Goal: Find specific page/section: Find specific page/section

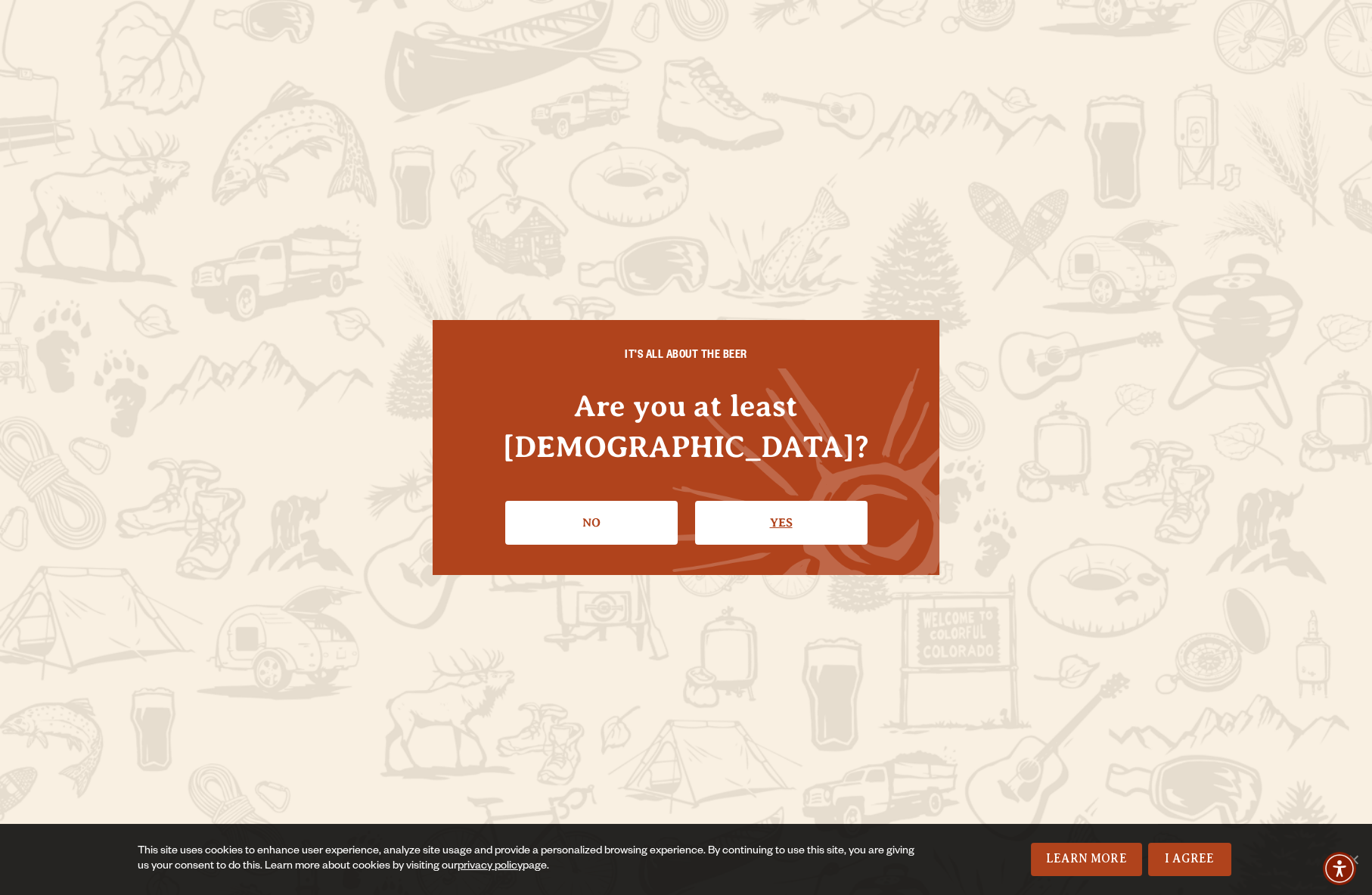
click at [794, 505] on link "Yes" at bounding box center [781, 523] width 172 height 44
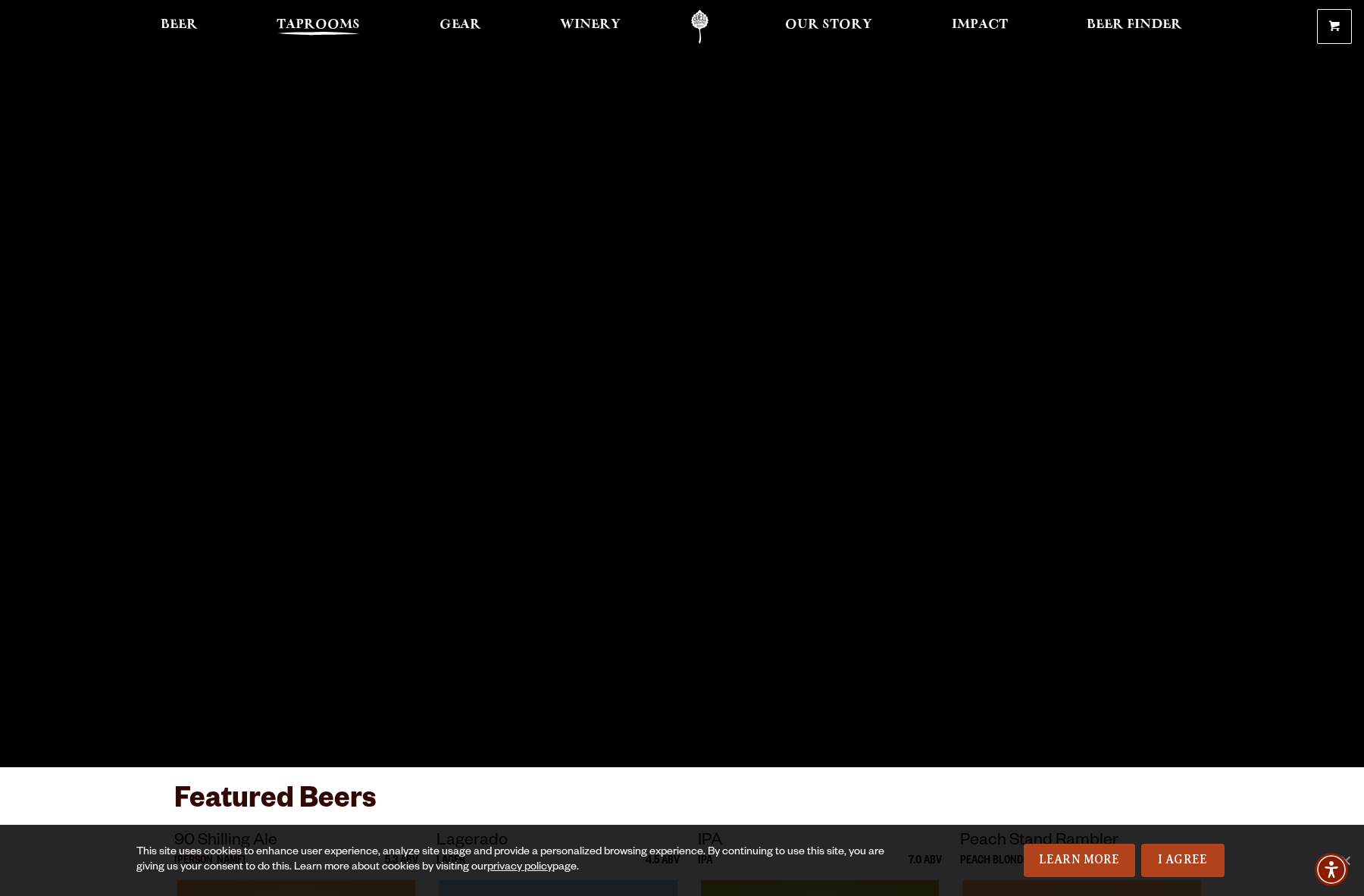
click at [317, 22] on span "Taprooms" at bounding box center [318, 25] width 83 height 12
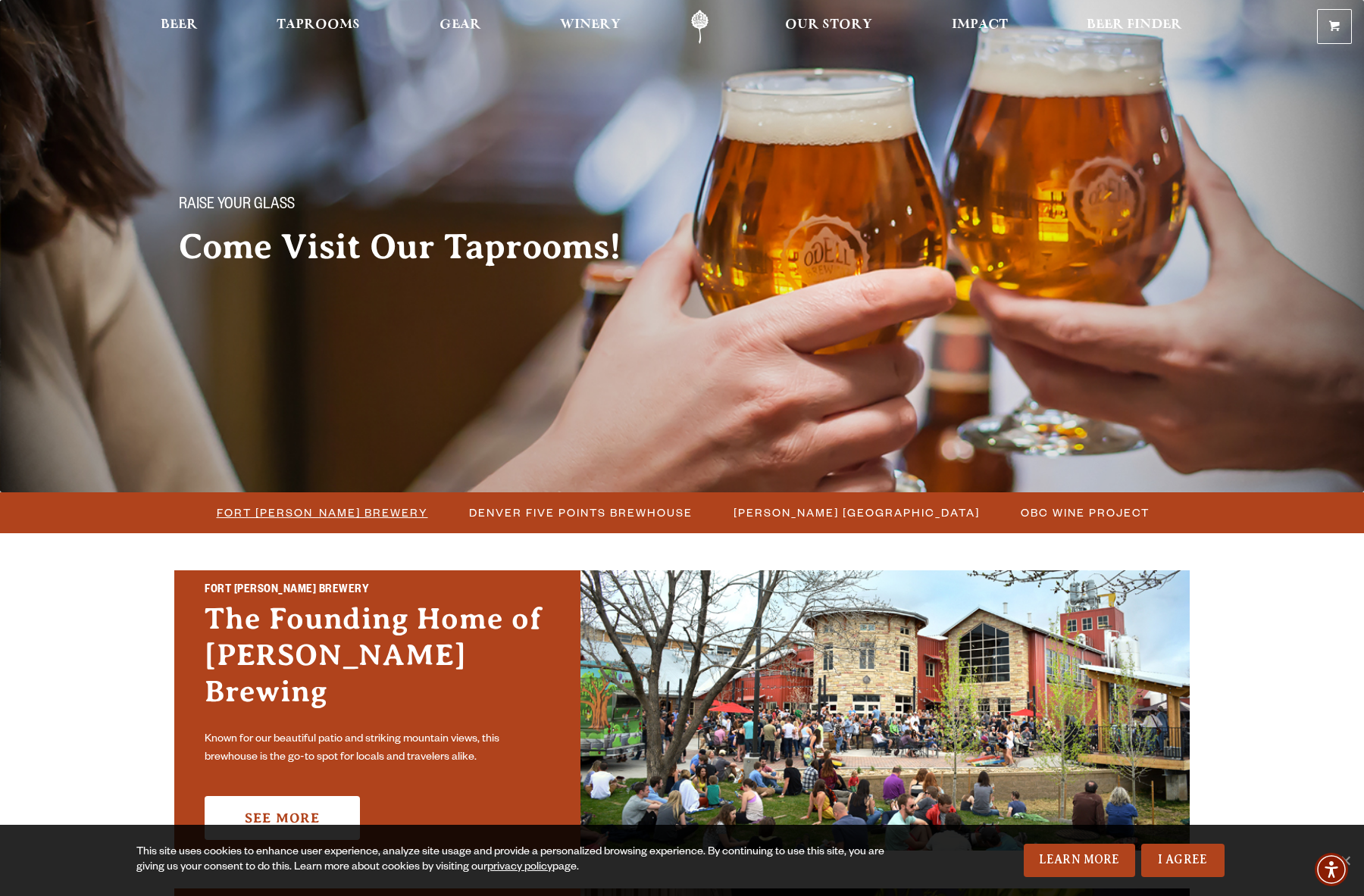
click at [374, 512] on span "Fort [PERSON_NAME] Brewery" at bounding box center [322, 513] width 211 height 22
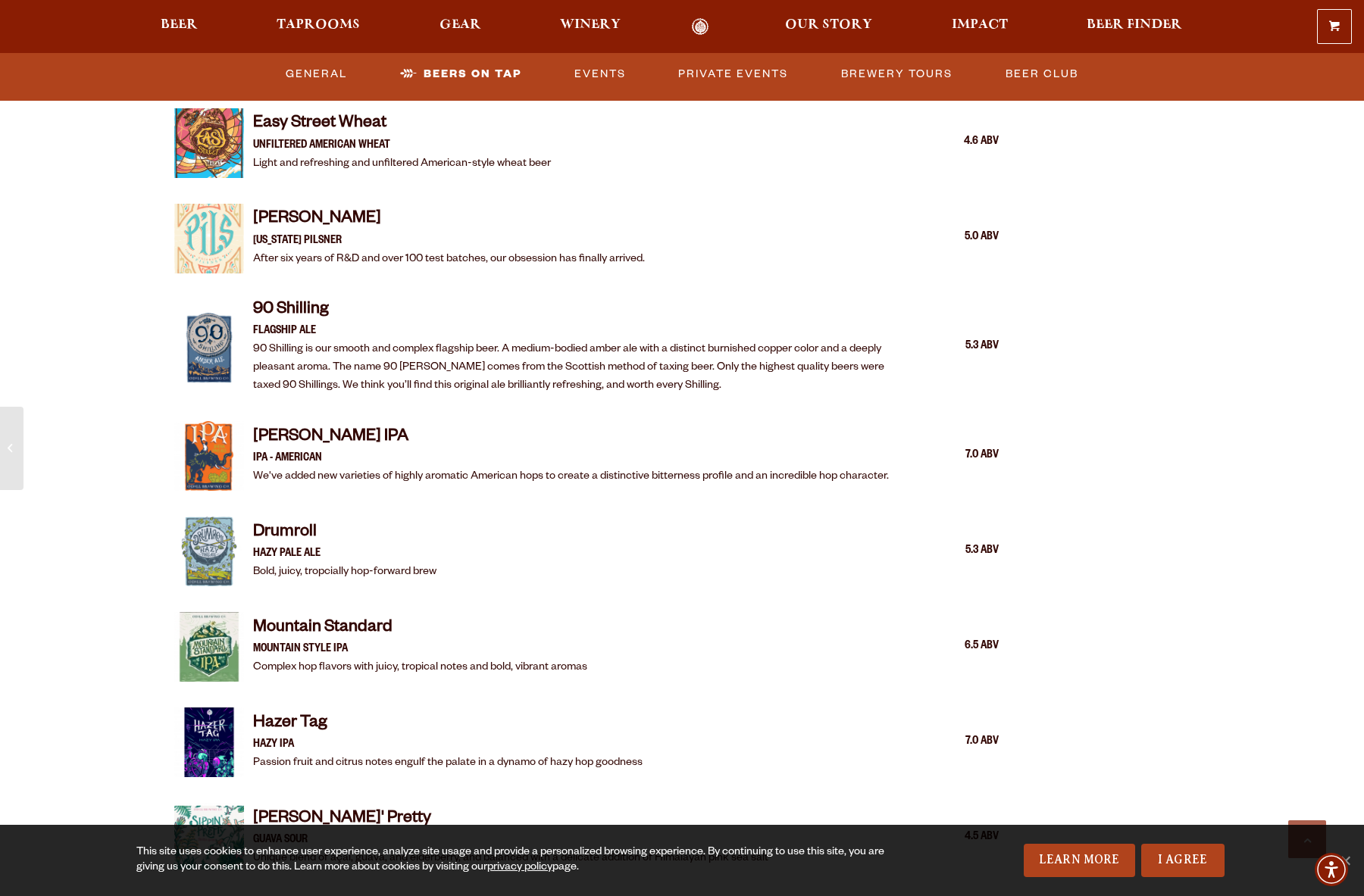
scroll to position [1655, 0]
